Goal: Information Seeking & Learning: Learn about a topic

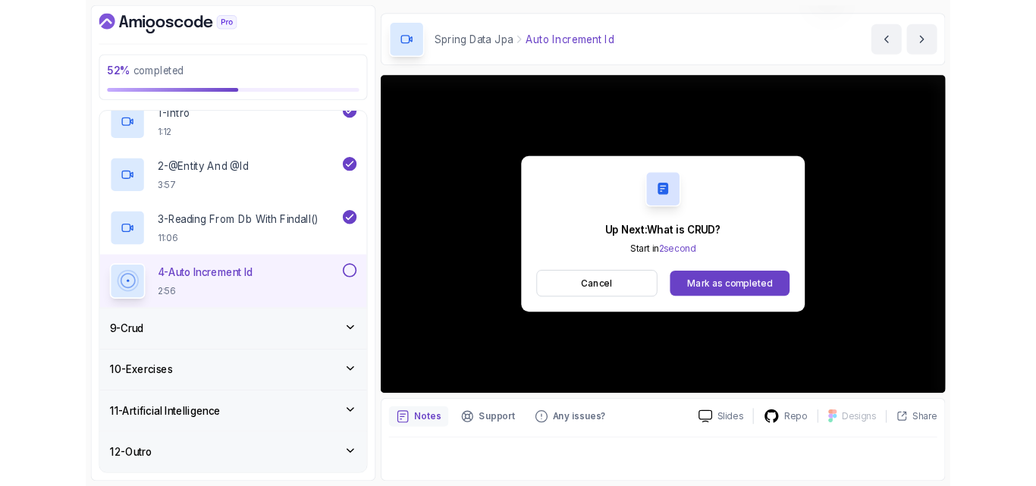
scroll to position [109, 0]
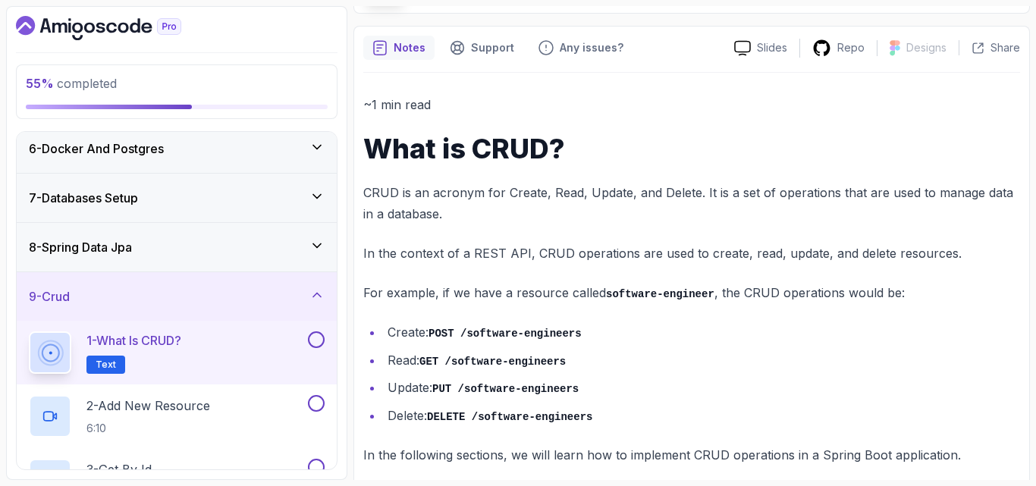
scroll to position [126, 0]
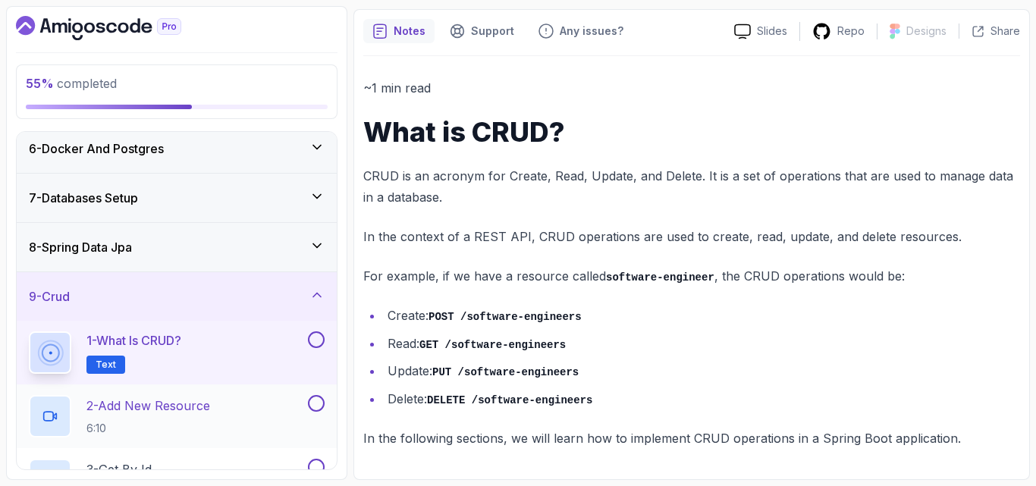
click at [182, 427] on p "6:10" at bounding box center [149, 428] width 124 height 15
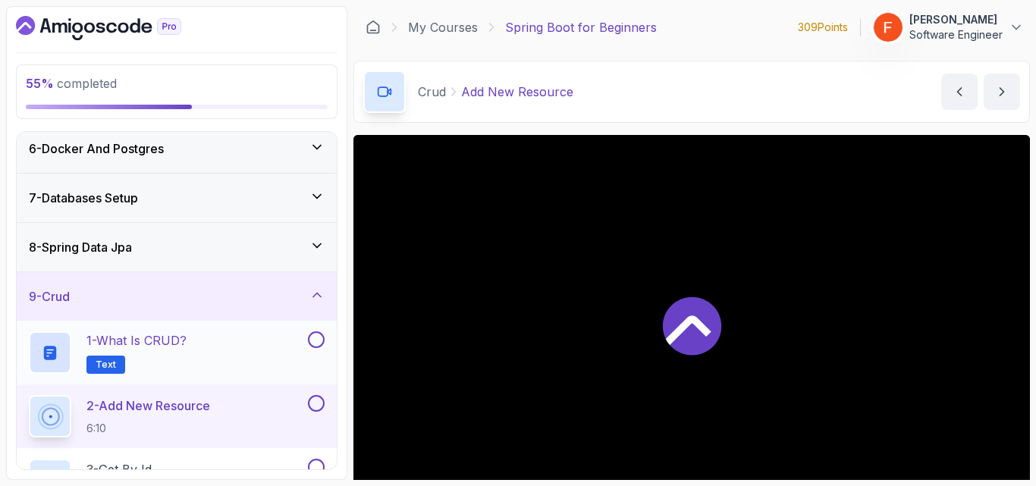
click at [319, 338] on button at bounding box center [316, 340] width 17 height 17
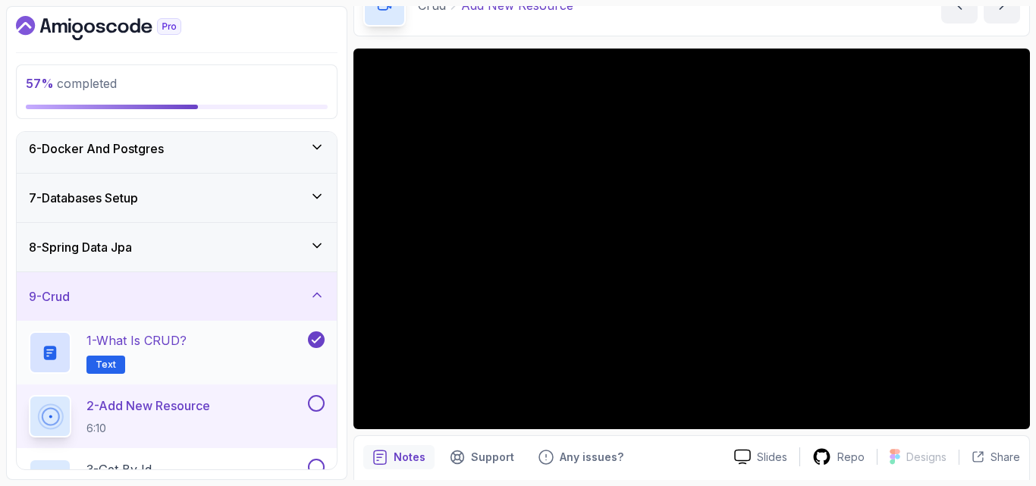
scroll to position [445, 0]
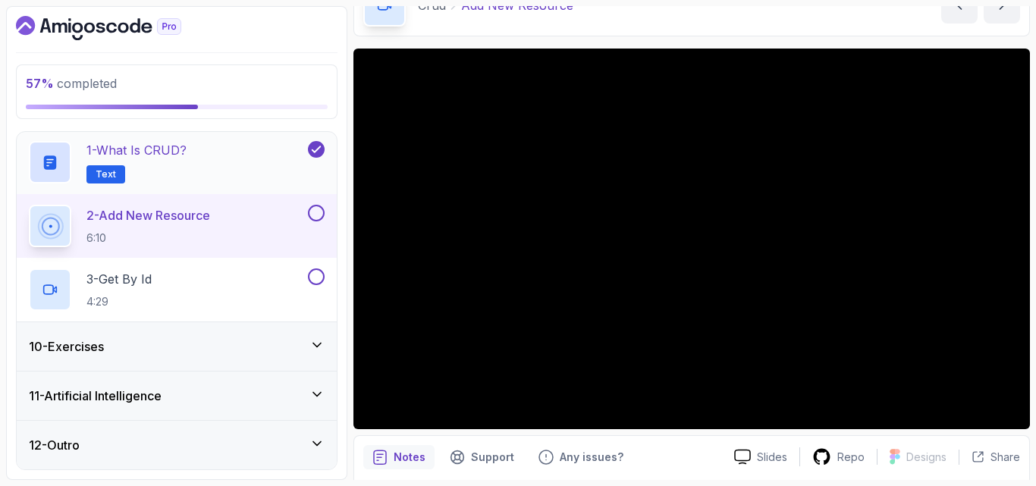
click at [197, 379] on div "11 - Artificial Intelligence" at bounding box center [177, 396] width 320 height 49
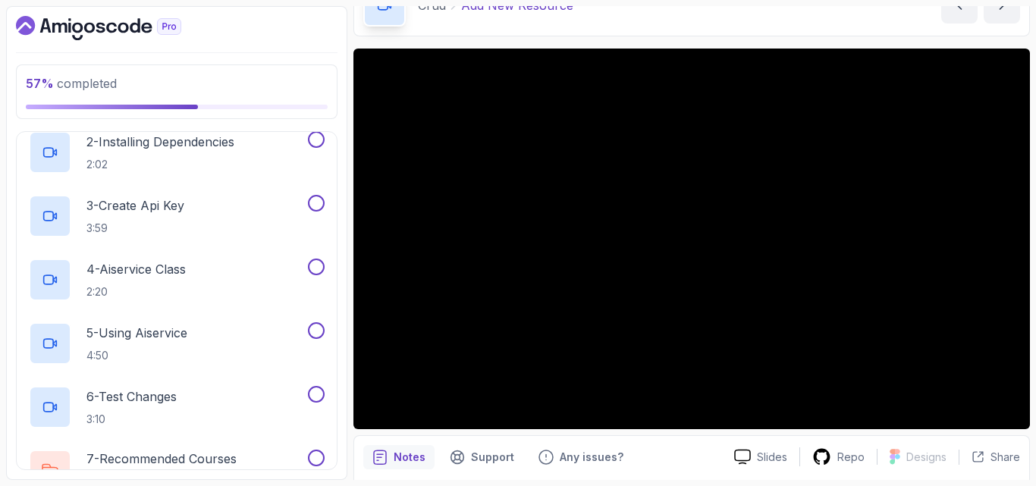
scroll to position [700, 0]
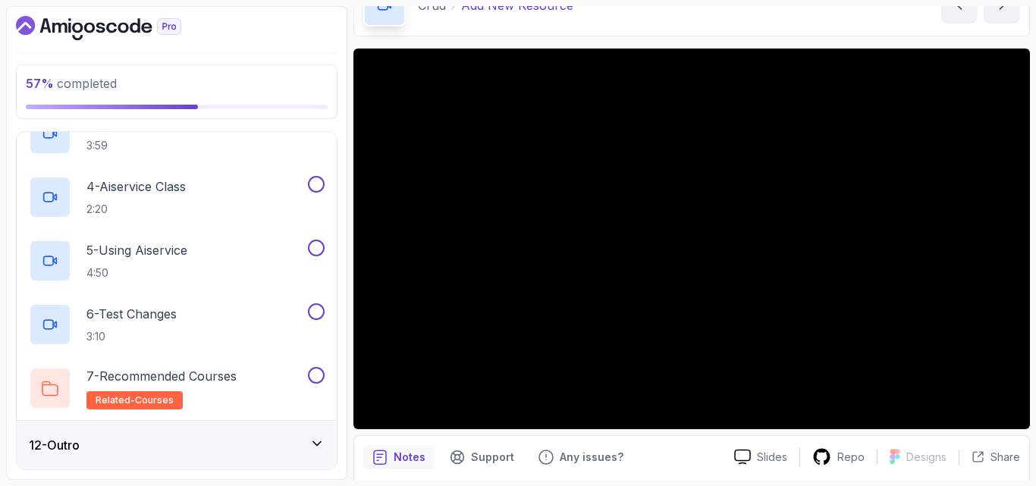
click at [187, 452] on div "12 - Outro" at bounding box center [177, 445] width 296 height 18
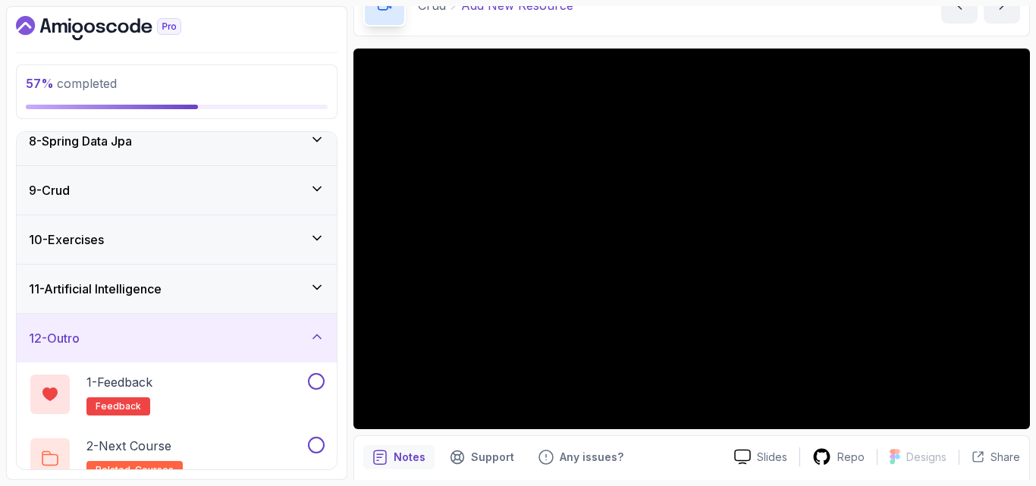
scroll to position [381, 0]
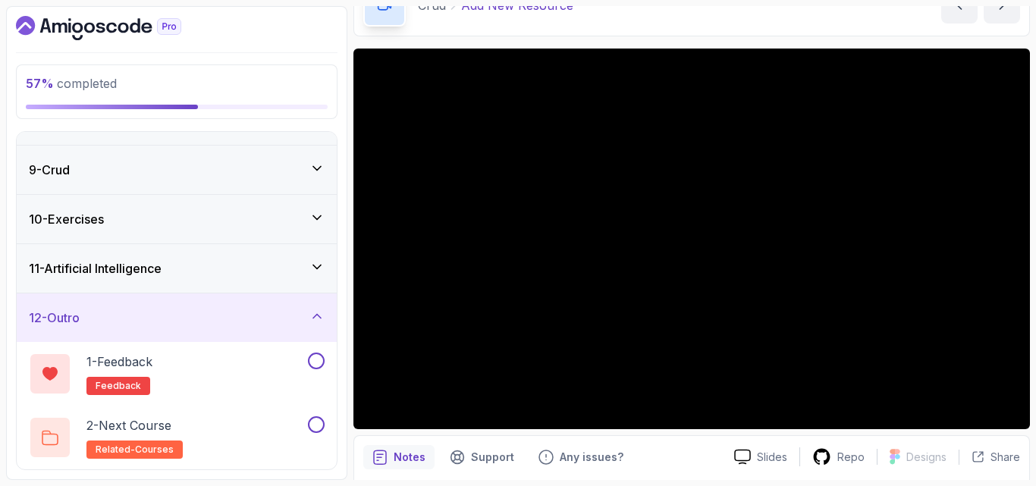
click at [282, 219] on div "10 - Exercises" at bounding box center [177, 219] width 296 height 18
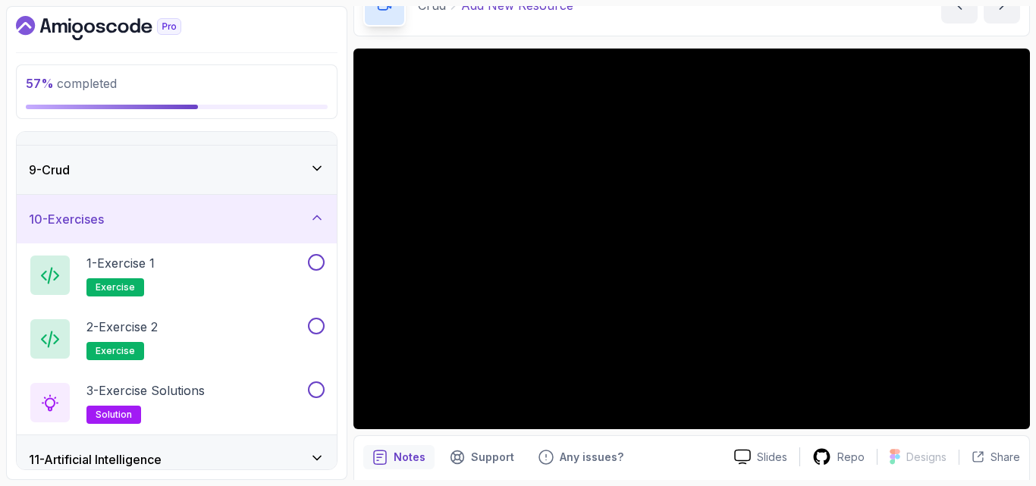
click at [302, 204] on div "10 - Exercises" at bounding box center [177, 219] width 320 height 49
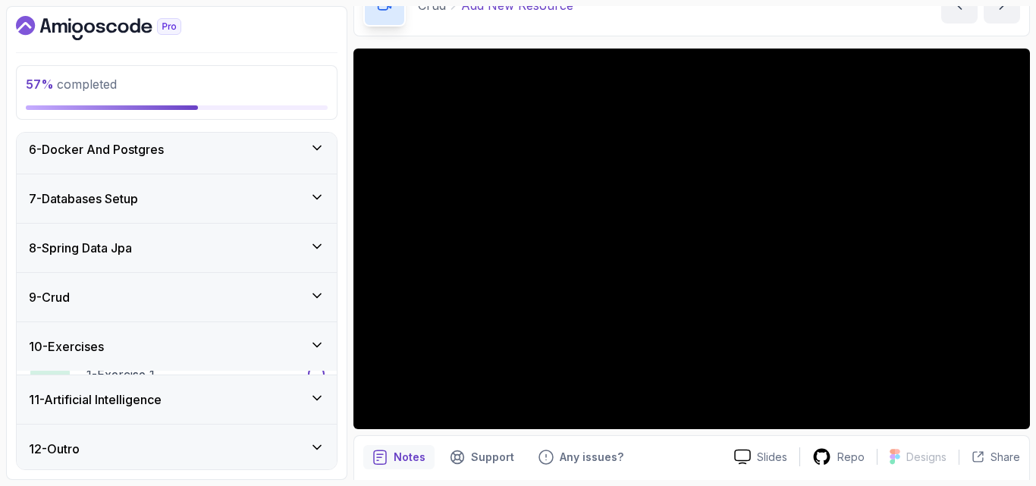
scroll to position [254, 0]
click at [289, 289] on div "9 - Crud" at bounding box center [177, 297] width 296 height 18
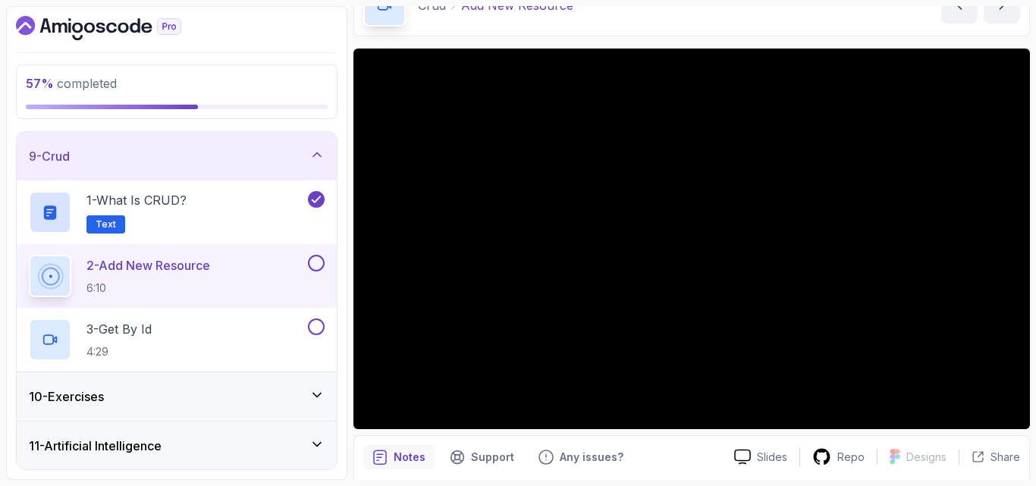
scroll to position [395, 0]
click at [706, 443] on div "Notes Support Any issues? Slides Repo Designs Design not available Share" at bounding box center [692, 485] width 677 height 99
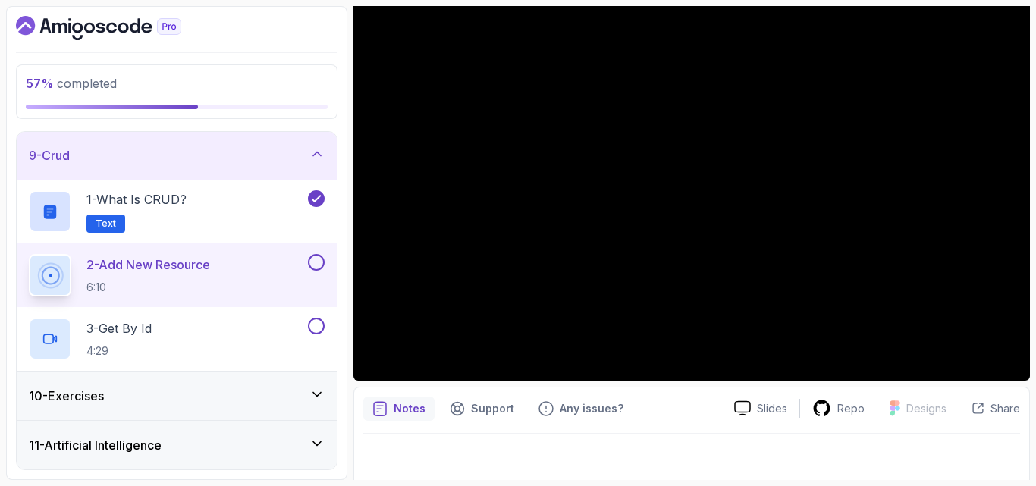
scroll to position [141, 0]
